Goal: Entertainment & Leisure: Consume media (video, audio)

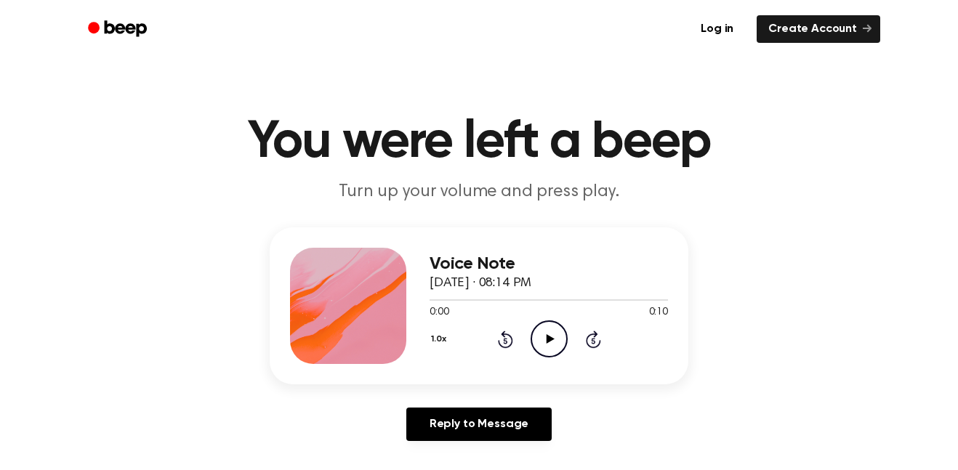
click at [540, 335] on icon "Play Audio" at bounding box center [548, 338] width 37 height 37
click at [558, 341] on icon "Pause Audio" at bounding box center [548, 338] width 37 height 37
click at [548, 330] on icon "Play Audio" at bounding box center [548, 338] width 37 height 37
click at [556, 327] on icon "Play Audio" at bounding box center [548, 338] width 37 height 37
click at [505, 341] on icon at bounding box center [505, 341] width 4 height 6
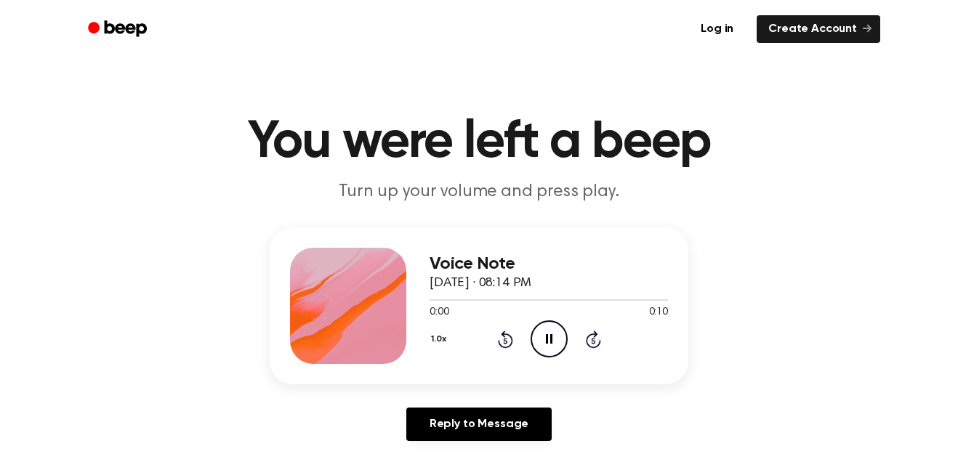
click at [505, 341] on icon at bounding box center [505, 341] width 4 height 6
click at [549, 331] on icon "Pause Audio" at bounding box center [548, 338] width 37 height 37
click at [556, 348] on icon "Play Audio" at bounding box center [548, 338] width 37 height 37
click at [505, 341] on icon at bounding box center [505, 341] width 4 height 6
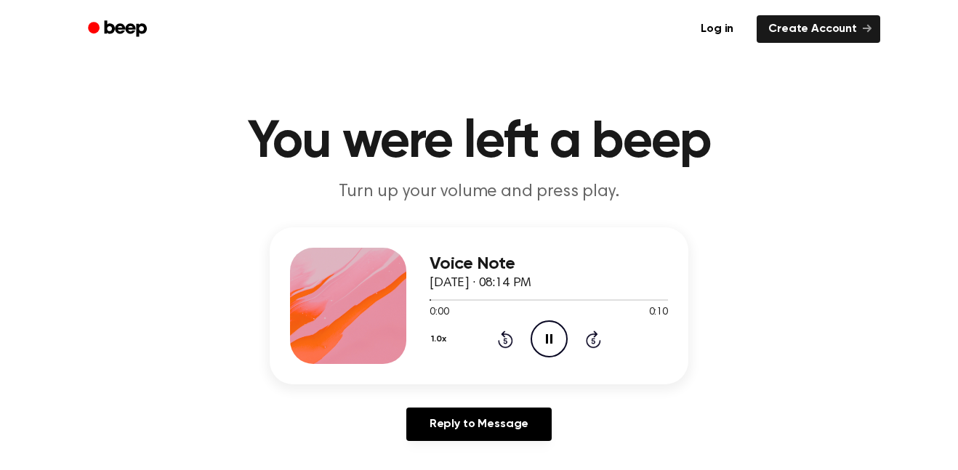
click at [508, 349] on div "1.0x Rewind 5 seconds Pause Audio Skip 5 seconds" at bounding box center [548, 338] width 238 height 37
click at [558, 343] on icon "Pause Audio" at bounding box center [548, 338] width 37 height 37
click at [548, 348] on icon "Play Audio" at bounding box center [548, 338] width 37 height 37
click at [504, 333] on icon at bounding box center [505, 339] width 15 height 17
click at [505, 341] on icon at bounding box center [505, 341] width 4 height 6
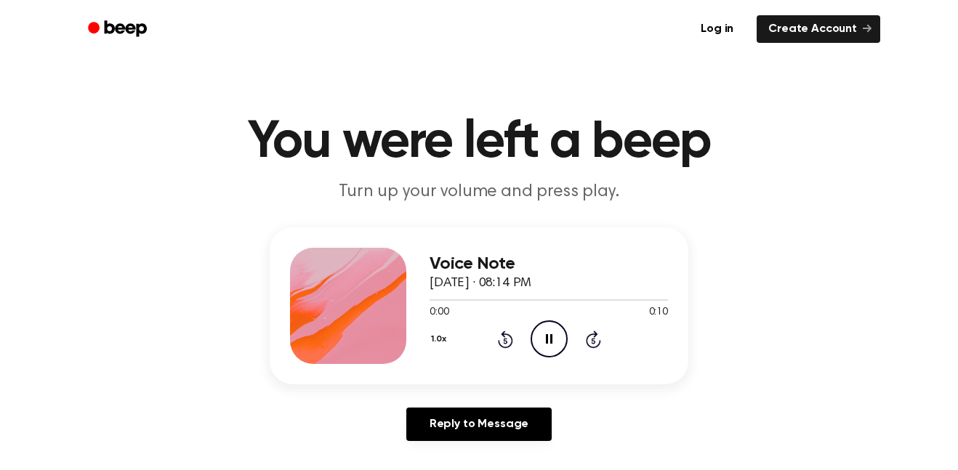
click at [505, 341] on icon at bounding box center [505, 341] width 4 height 6
click at [552, 331] on icon "Pause Audio" at bounding box center [548, 338] width 37 height 37
click at [554, 350] on icon "Play Audio" at bounding box center [548, 338] width 37 height 37
click at [568, 322] on div "1.0x Rewind 5 seconds Pause Audio Skip 5 seconds" at bounding box center [548, 338] width 238 height 37
click at [547, 344] on icon at bounding box center [549, 338] width 7 height 9
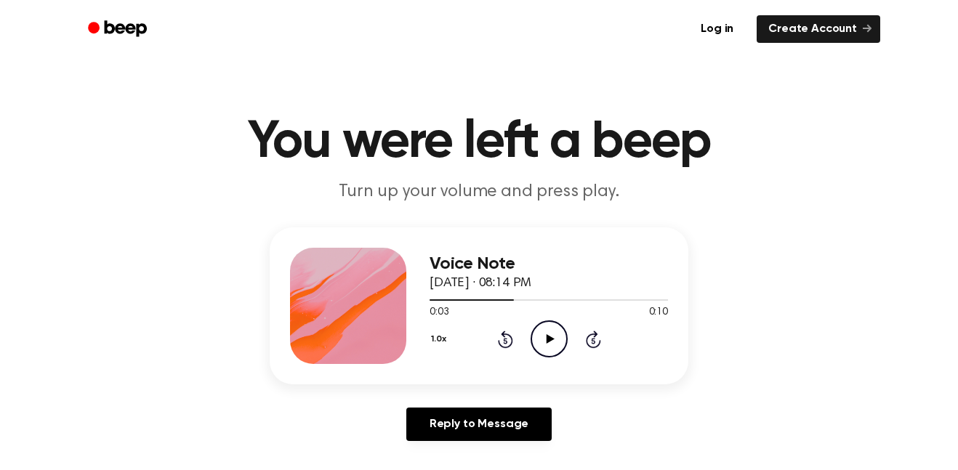
click at [546, 356] on icon "Play Audio" at bounding box center [548, 338] width 37 height 37
click at [527, 346] on div "1.0x Rewind 5 seconds Pause Audio Skip 5 seconds" at bounding box center [548, 338] width 238 height 37
click at [559, 341] on icon "Pause Audio" at bounding box center [548, 338] width 37 height 37
click at [507, 362] on div "Voice Note [DATE] · 08:14 PM 0:06 0:10 Your browser does not support the [objec…" at bounding box center [548, 306] width 238 height 116
click at [504, 347] on icon at bounding box center [505, 339] width 15 height 17
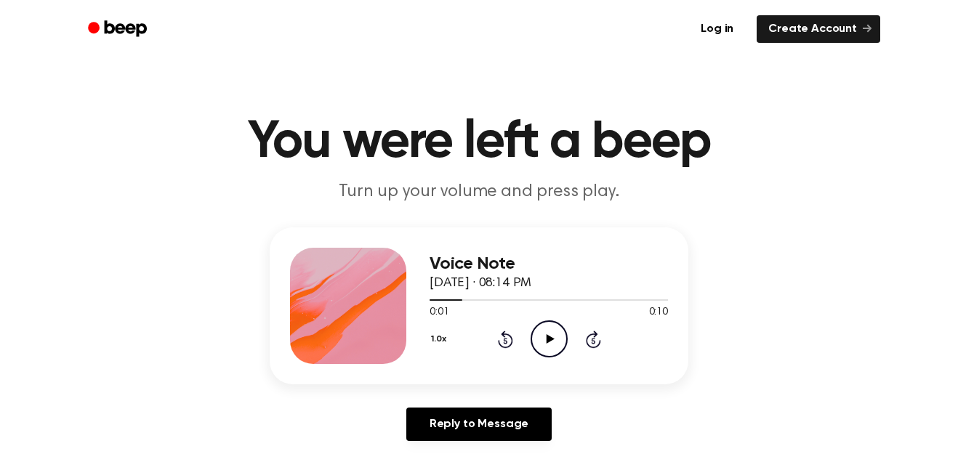
click at [506, 347] on icon at bounding box center [505, 339] width 15 height 17
click at [550, 339] on icon at bounding box center [550, 338] width 8 height 9
